Goal: Transaction & Acquisition: Subscribe to service/newsletter

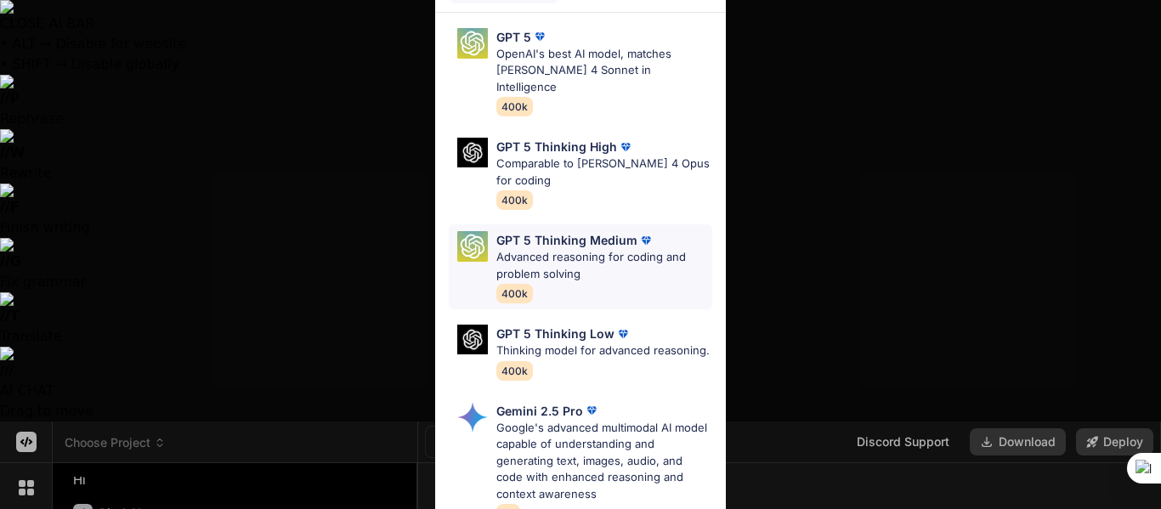
type textarea "x"
click at [377, 235] on div "Ultra Models GPT 5 OpenAI's best AI model, matches Claude 4 Sonnet in Intellige…" at bounding box center [580, 254] width 1161 height 509
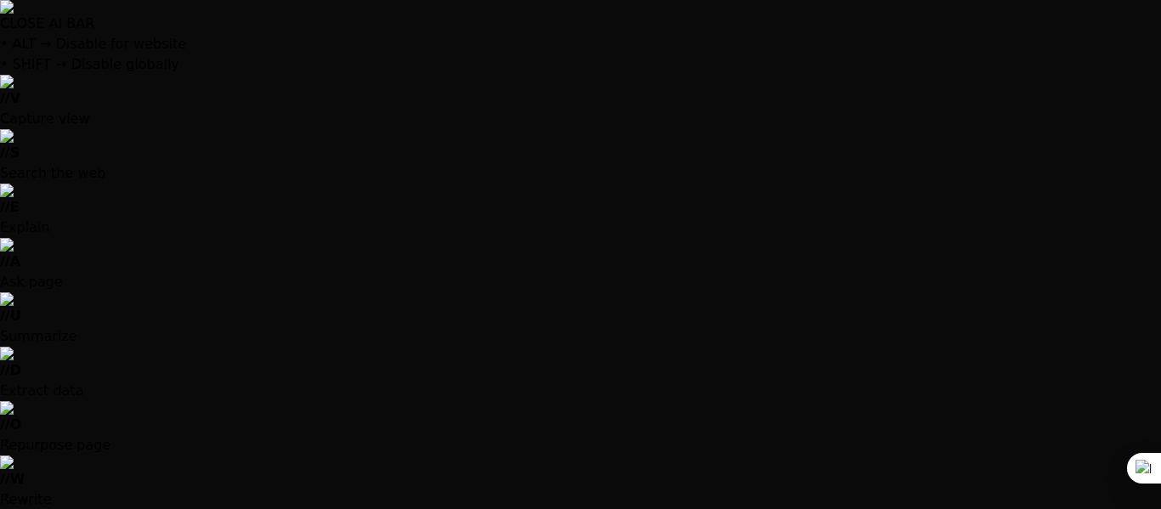
scroll to position [0, 0]
